Goal: Complete application form

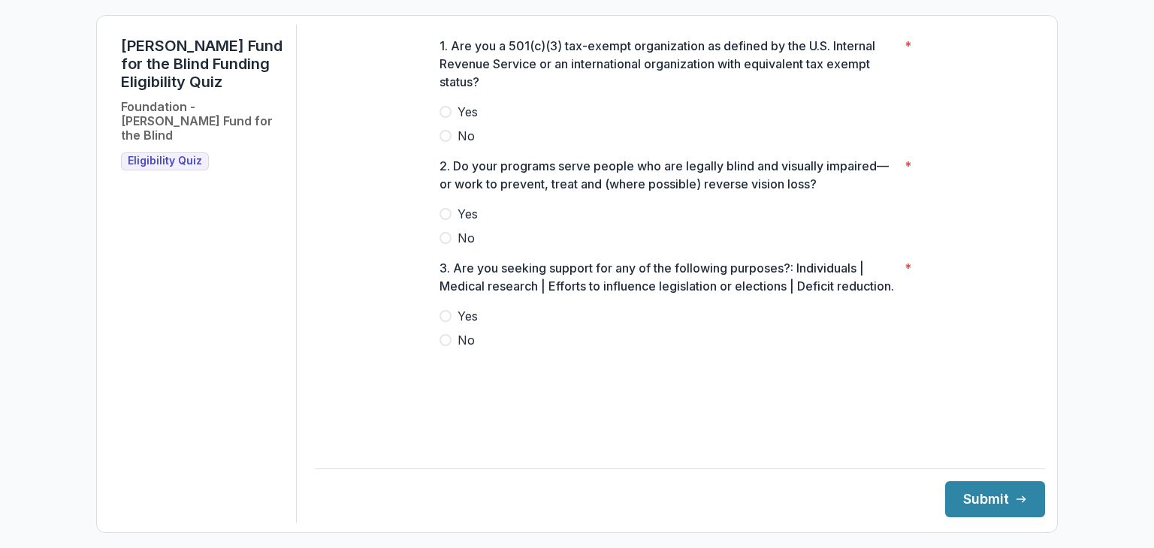
click at [460, 118] on span "Yes" at bounding box center [467, 112] width 20 height 18
click at [462, 222] on span "Yes" at bounding box center [467, 214] width 20 height 18
click at [469, 349] on span "No" at bounding box center [465, 340] width 17 height 18
click at [953, 484] on button "Submit" at bounding box center [995, 499] width 100 height 36
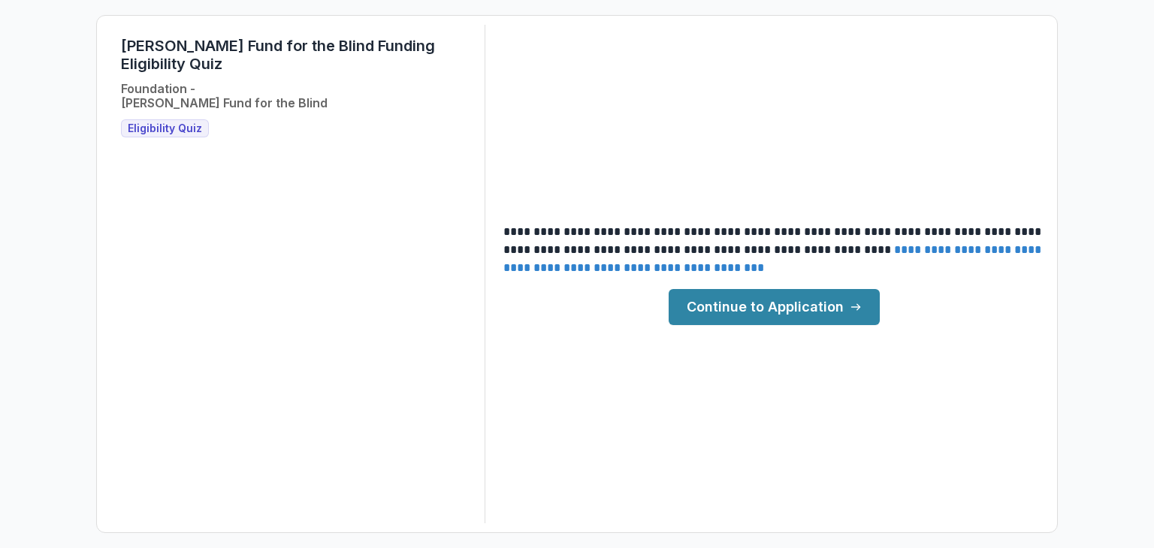
click at [182, 122] on span "Eligibility Quiz" at bounding box center [165, 128] width 74 height 13
